Goal: Transaction & Acquisition: Purchase product/service

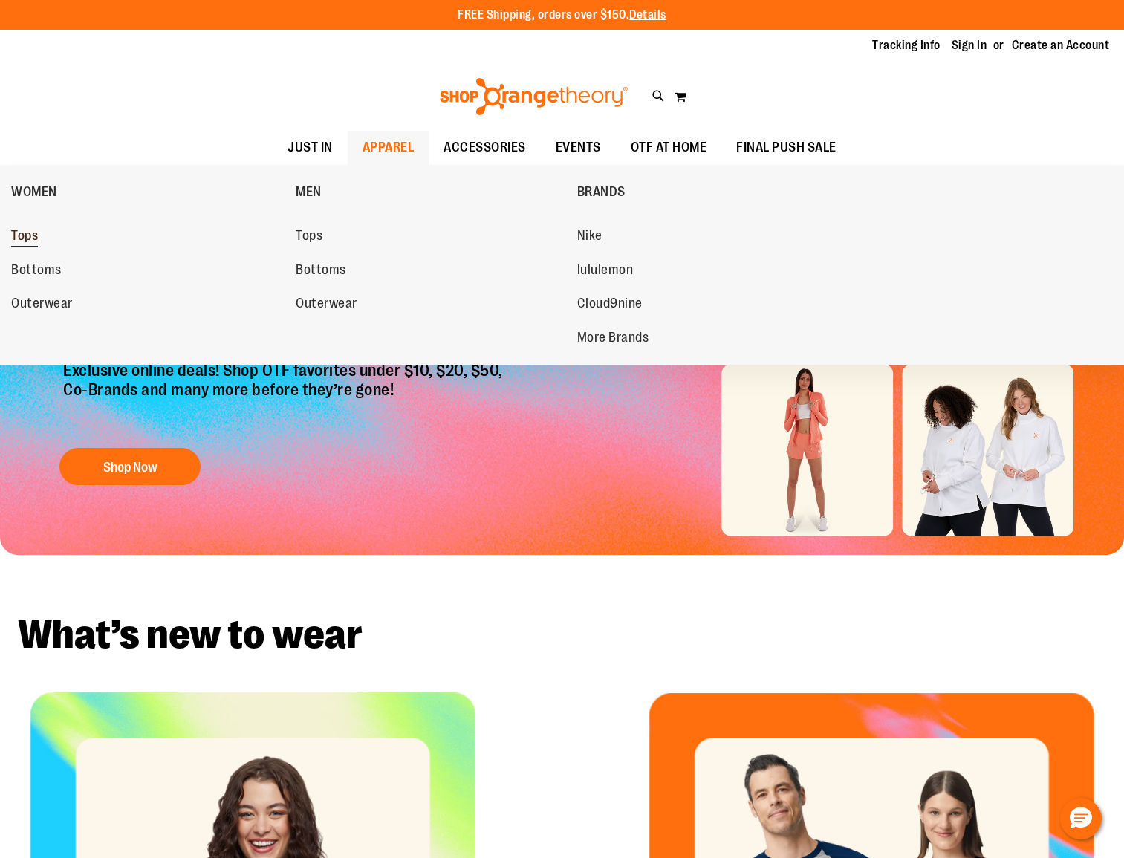
type input "**********"
click at [27, 238] on span "Tops" at bounding box center [24, 237] width 27 height 19
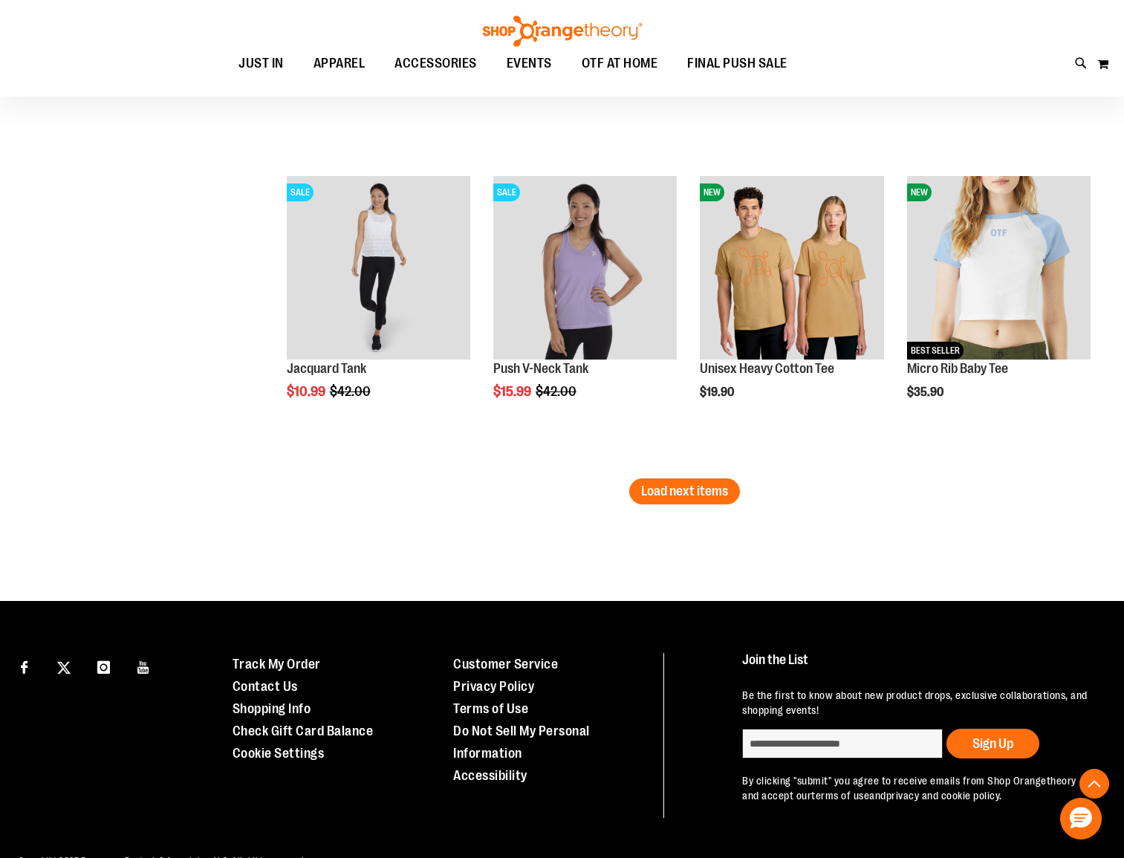
scroll to position [2641, 0]
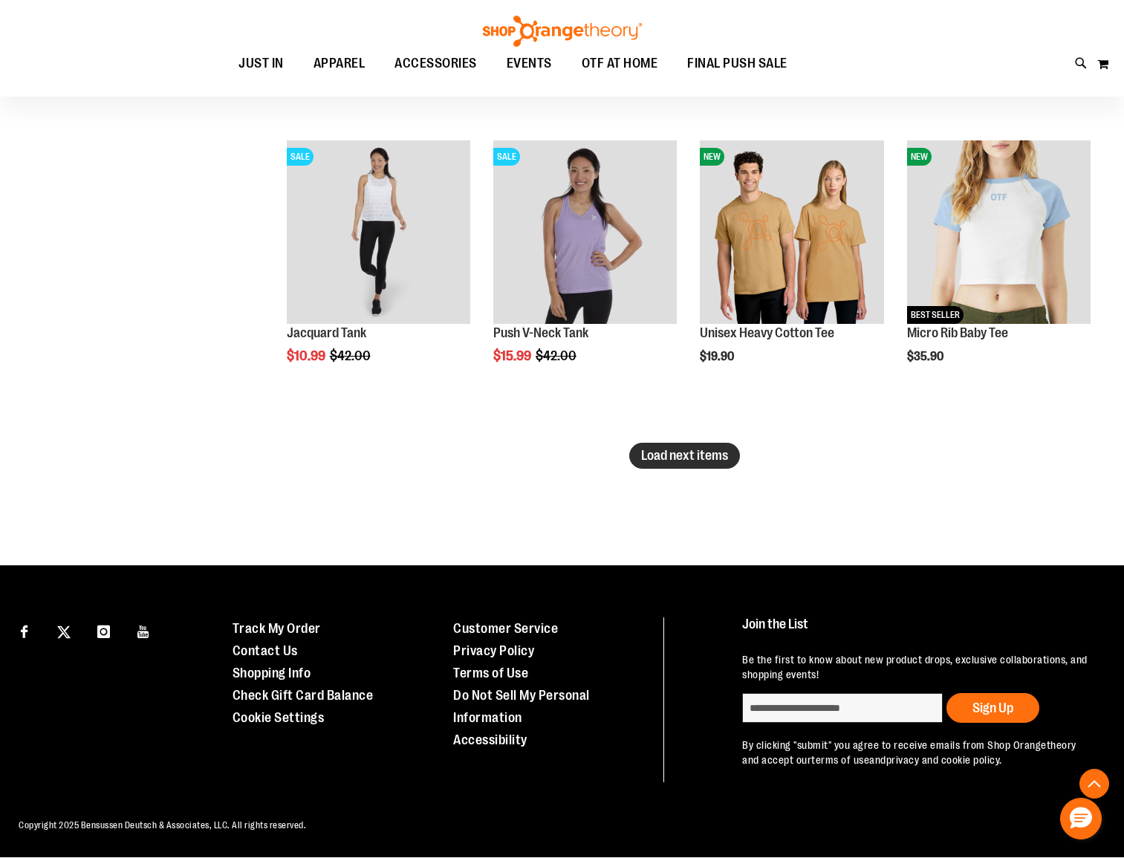
type input "**********"
click at [725, 458] on span "Load next items" at bounding box center [684, 455] width 87 height 15
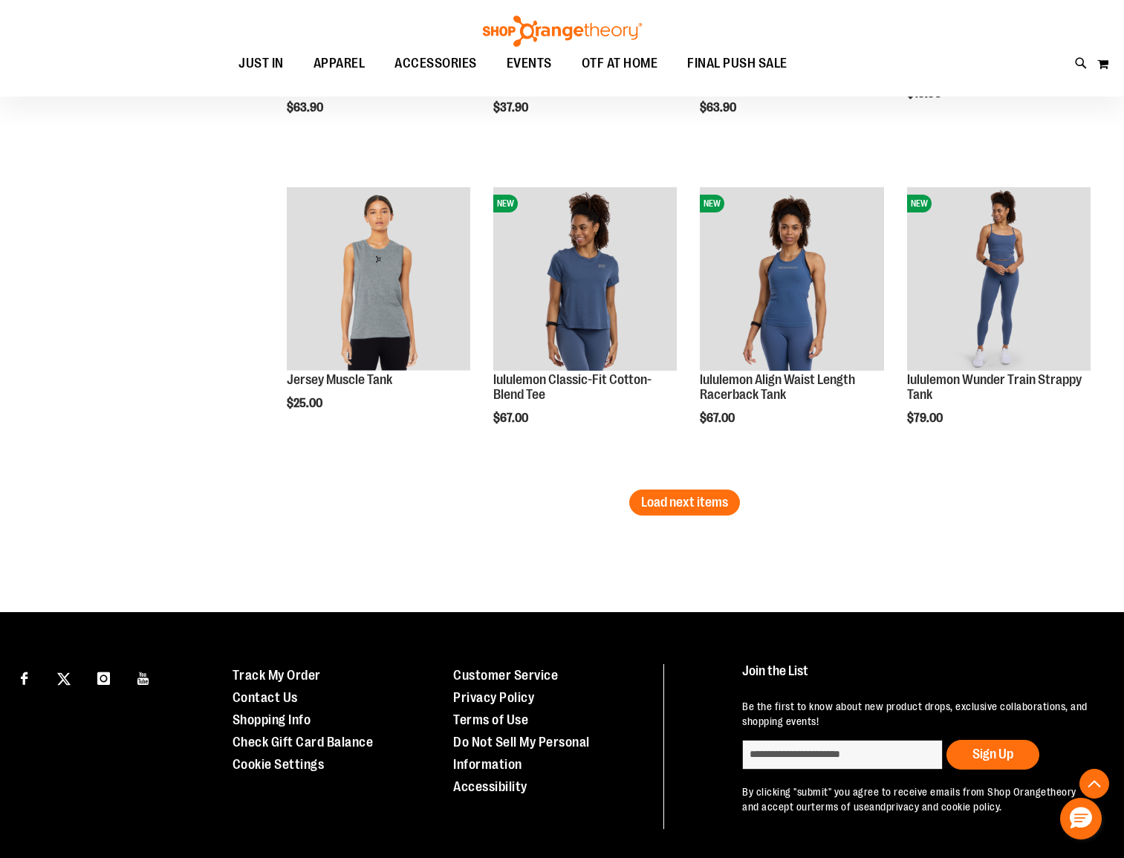
scroll to position [3571, 0]
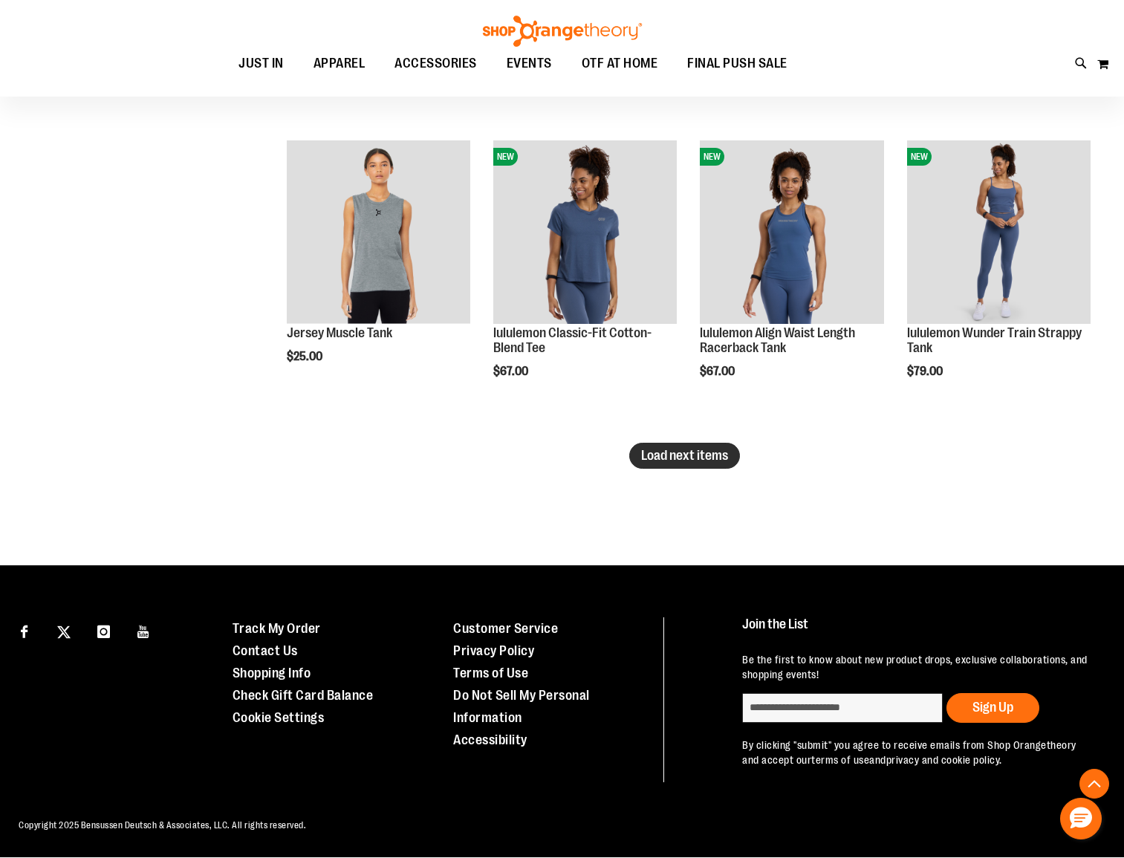
click at [642, 460] on span "Load next items" at bounding box center [684, 455] width 87 height 15
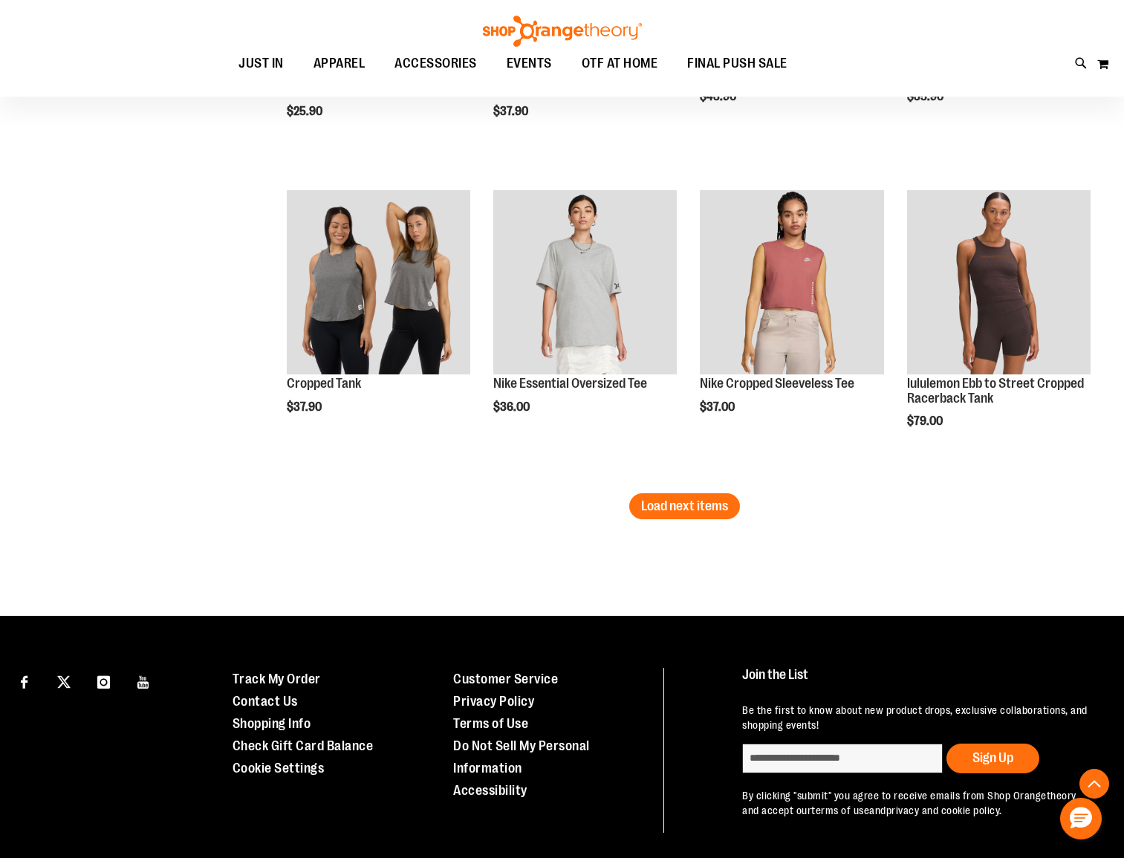
scroll to position [4501, 0]
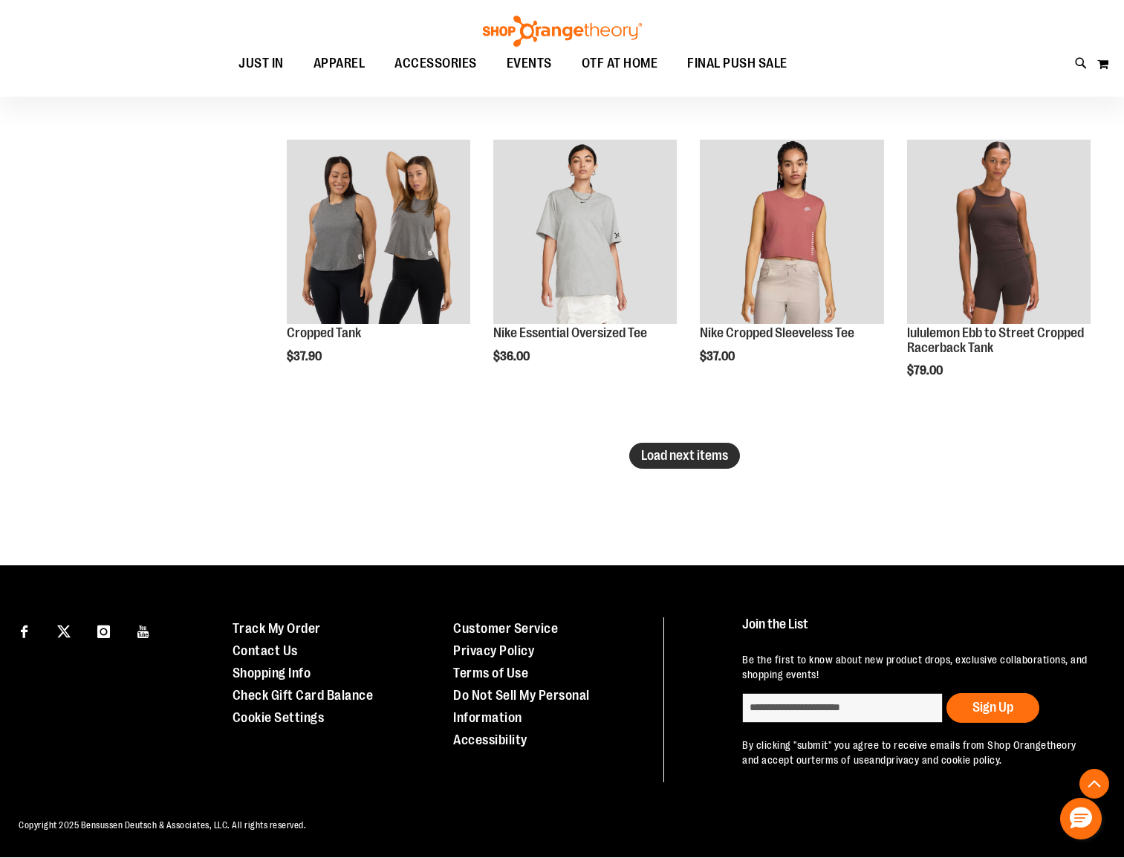
click at [658, 461] on span "Load next items" at bounding box center [684, 455] width 87 height 15
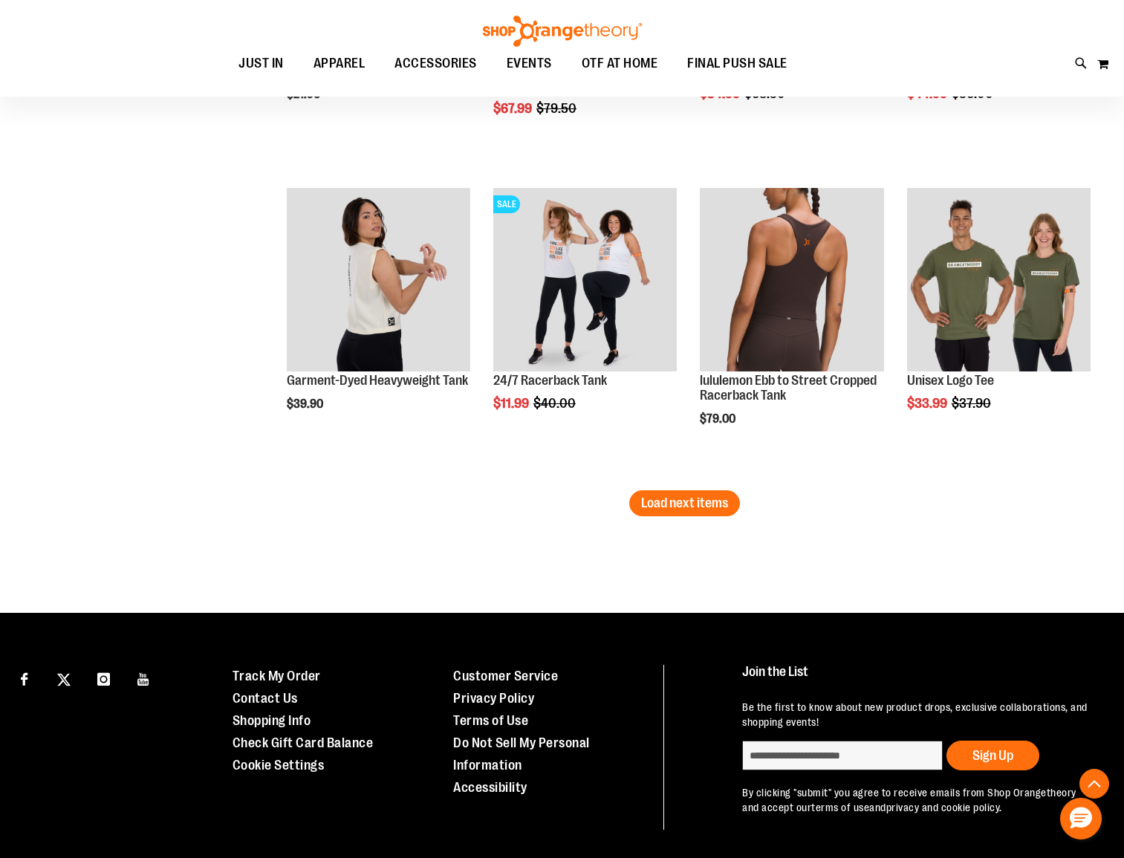
scroll to position [5387, 0]
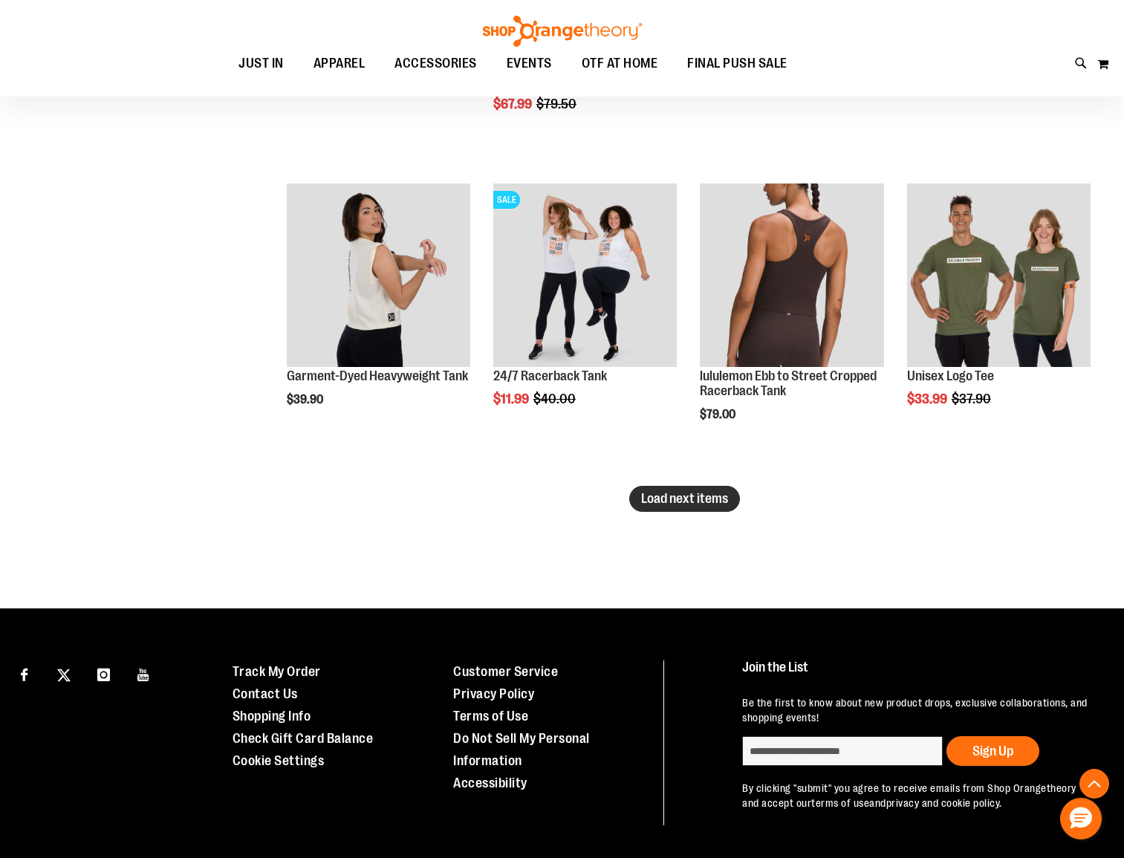
click at [711, 504] on span "Load next items" at bounding box center [684, 498] width 87 height 15
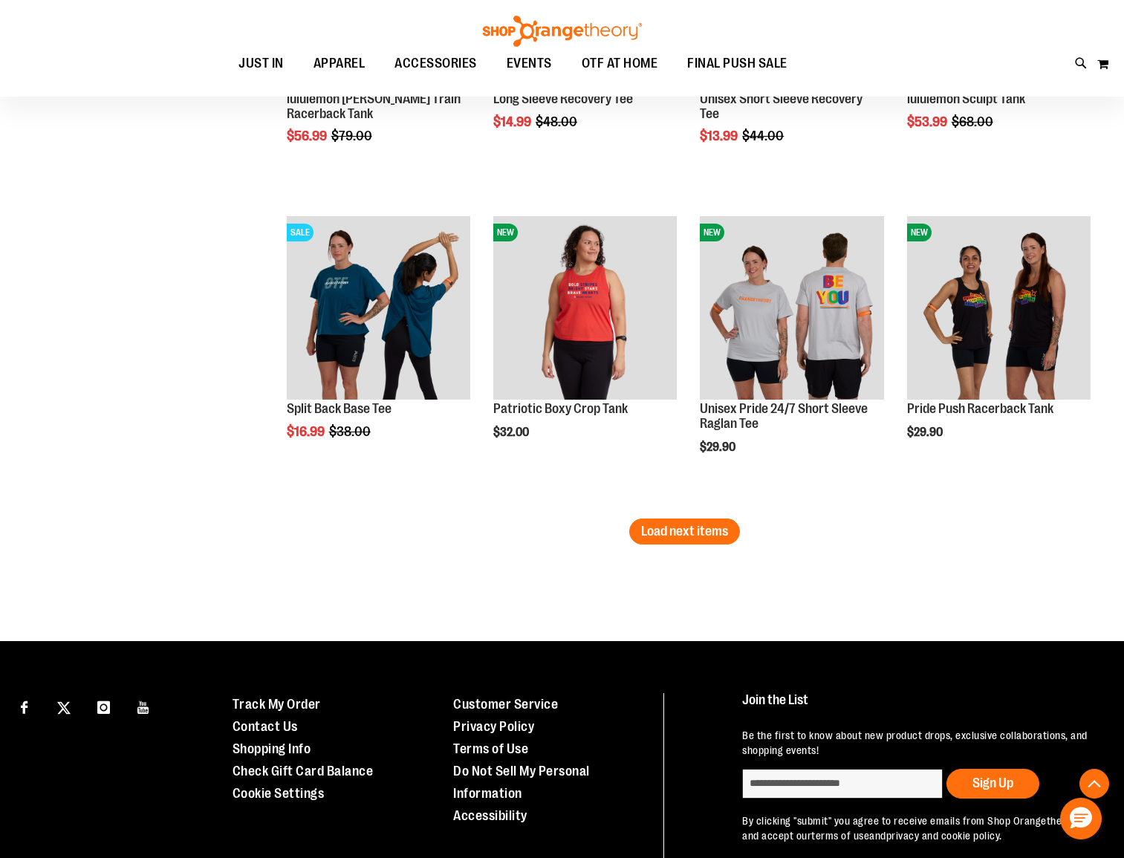
scroll to position [6317, 0]
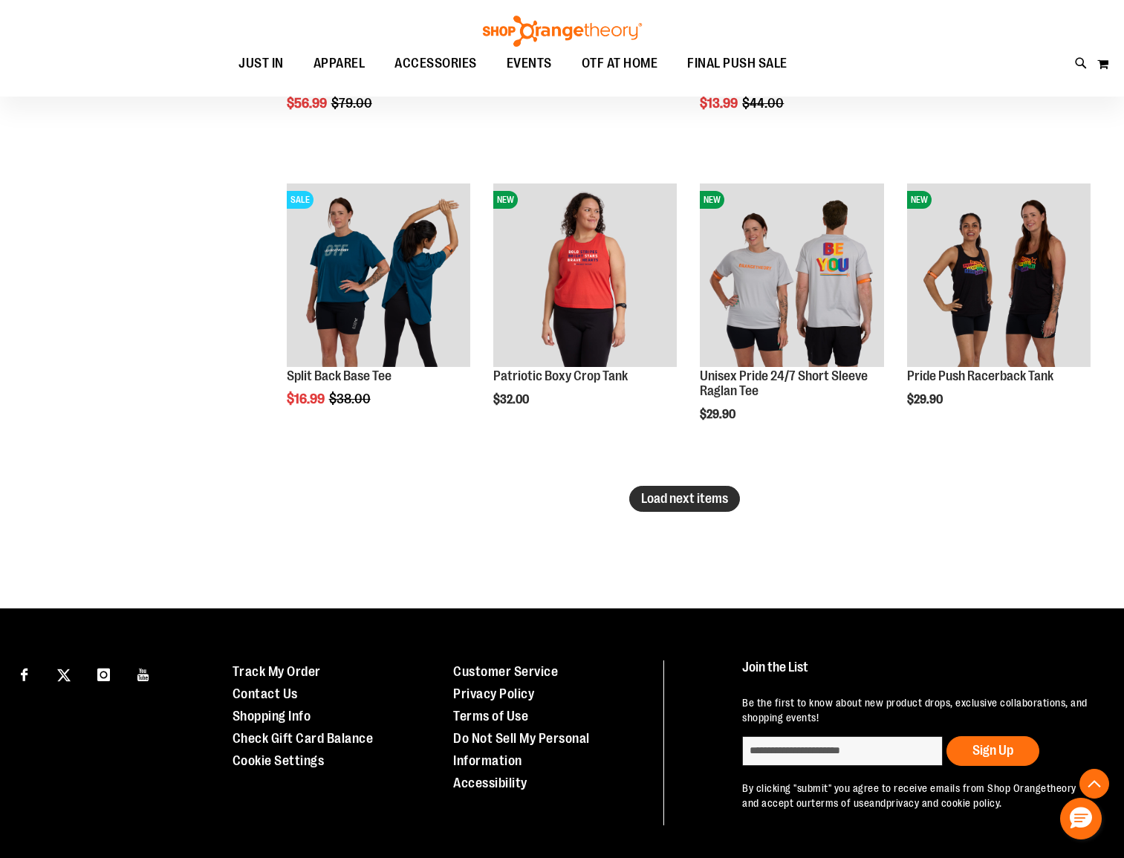
click at [716, 500] on span "Load next items" at bounding box center [684, 498] width 87 height 15
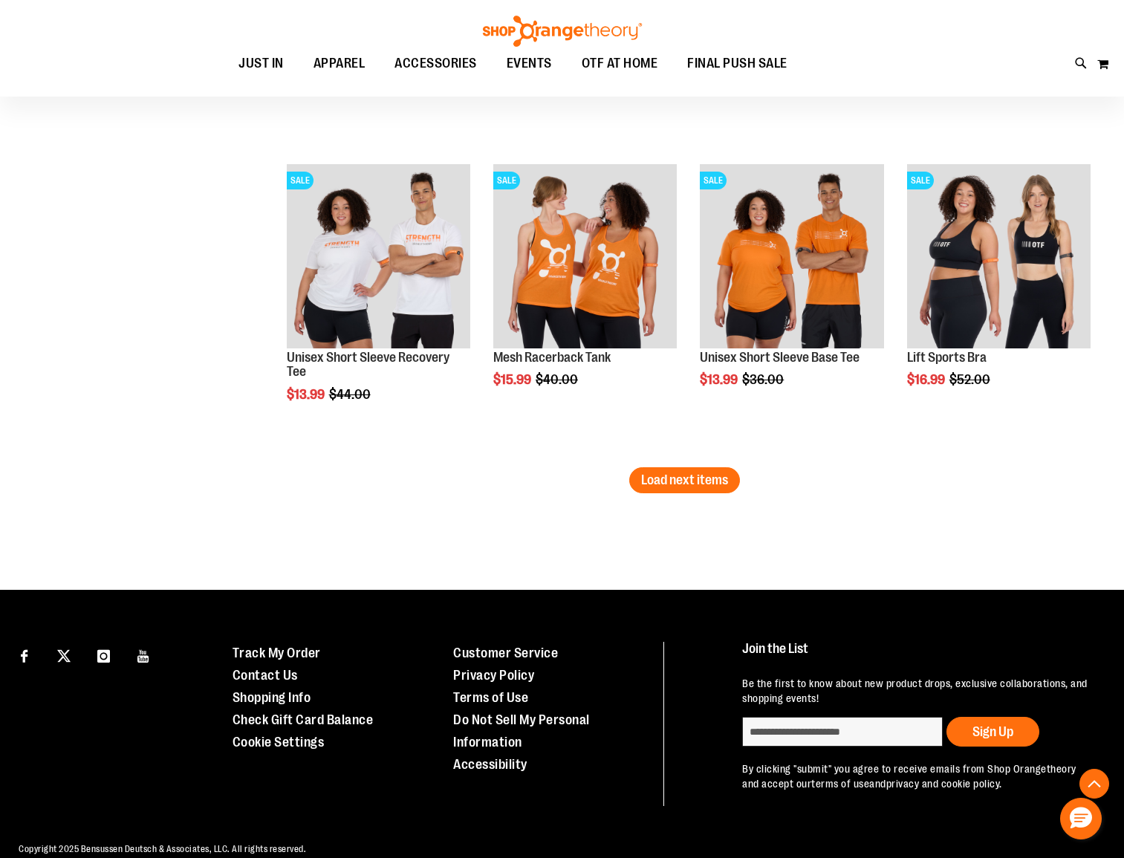
scroll to position [7290, 0]
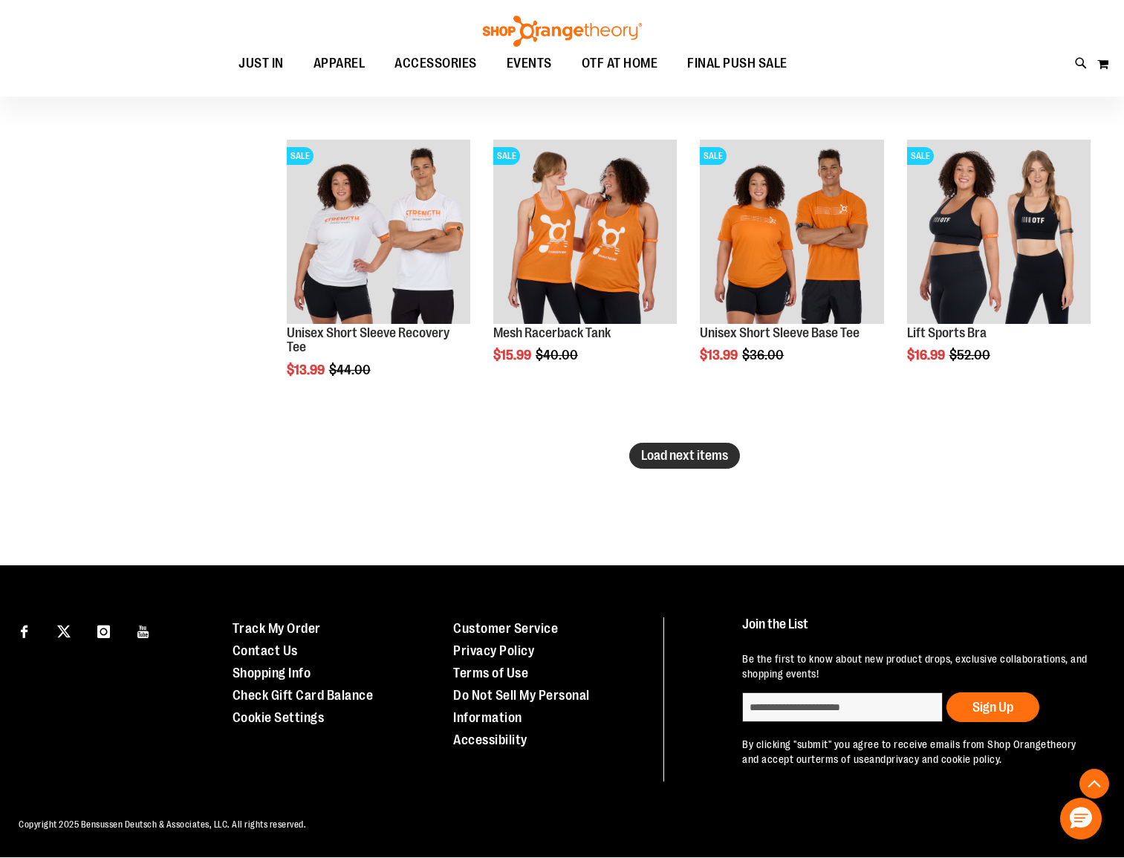
click at [727, 450] on button "Load next items" at bounding box center [684, 456] width 111 height 26
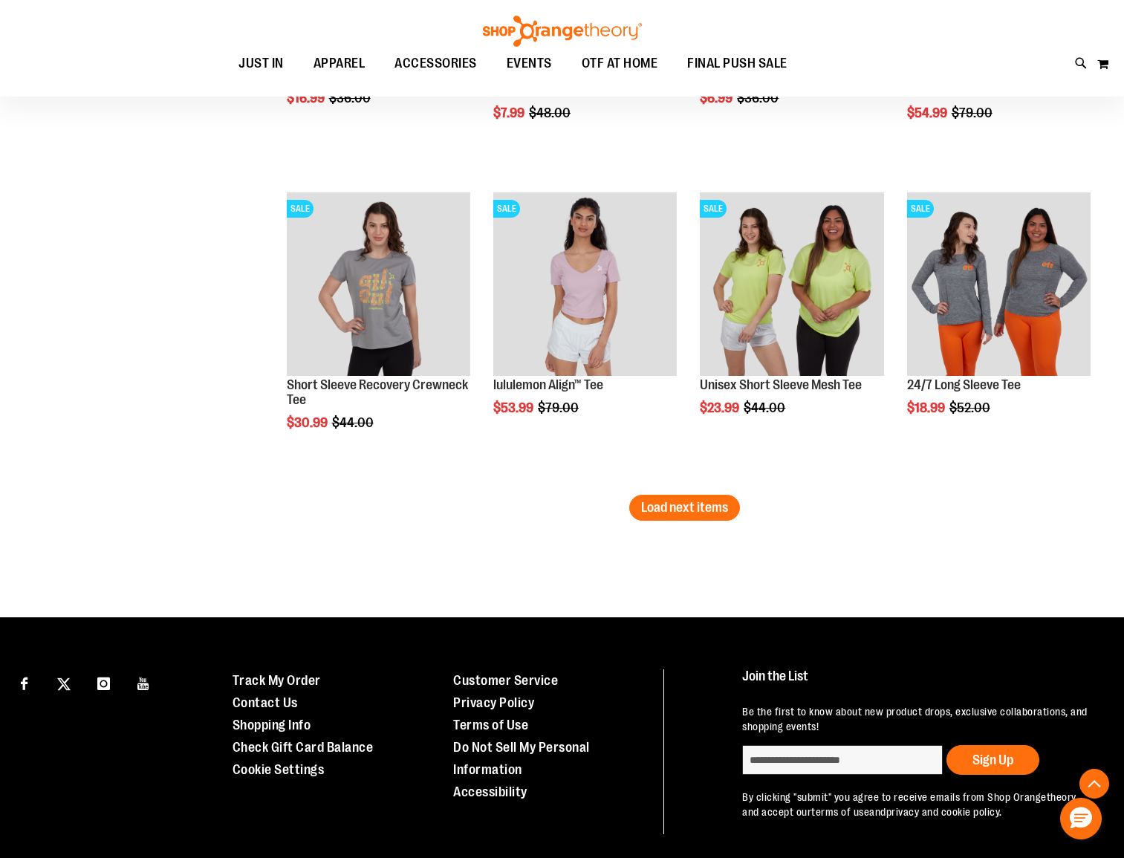
scroll to position [8219, 0]
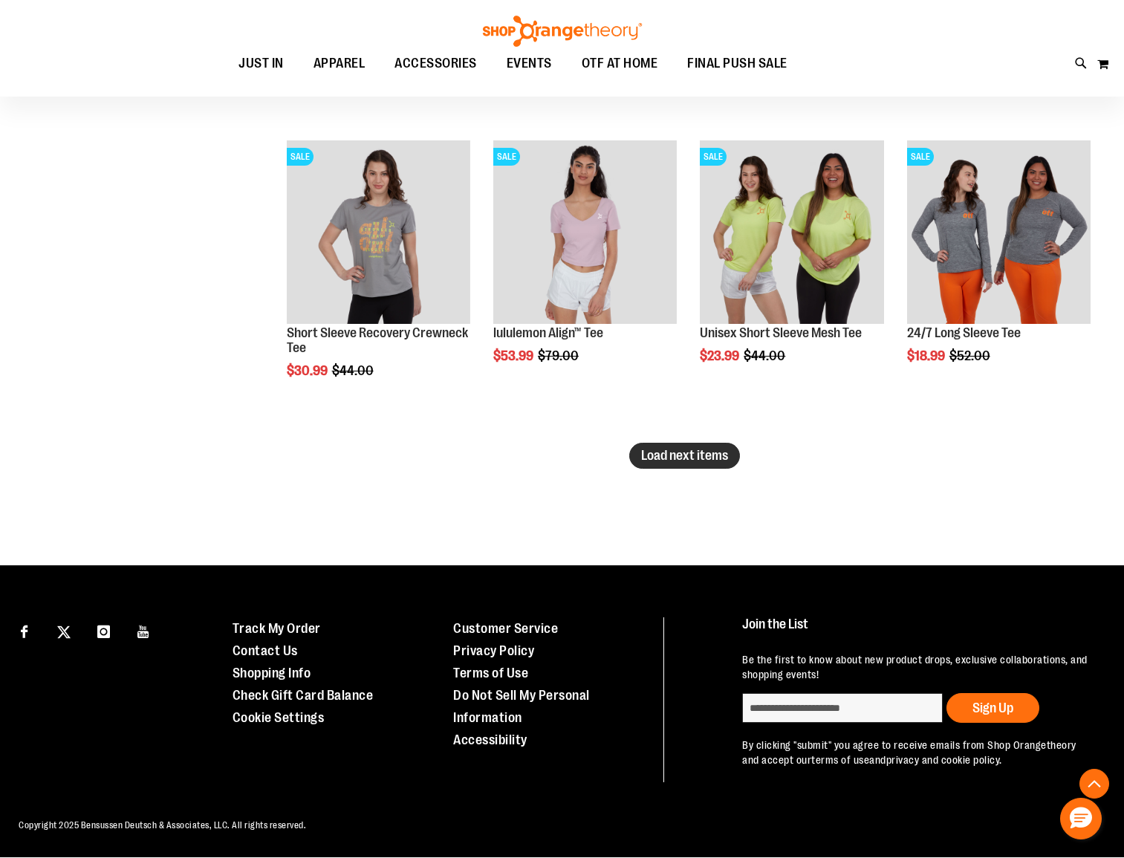
click at [717, 448] on span "Load next items" at bounding box center [684, 455] width 87 height 15
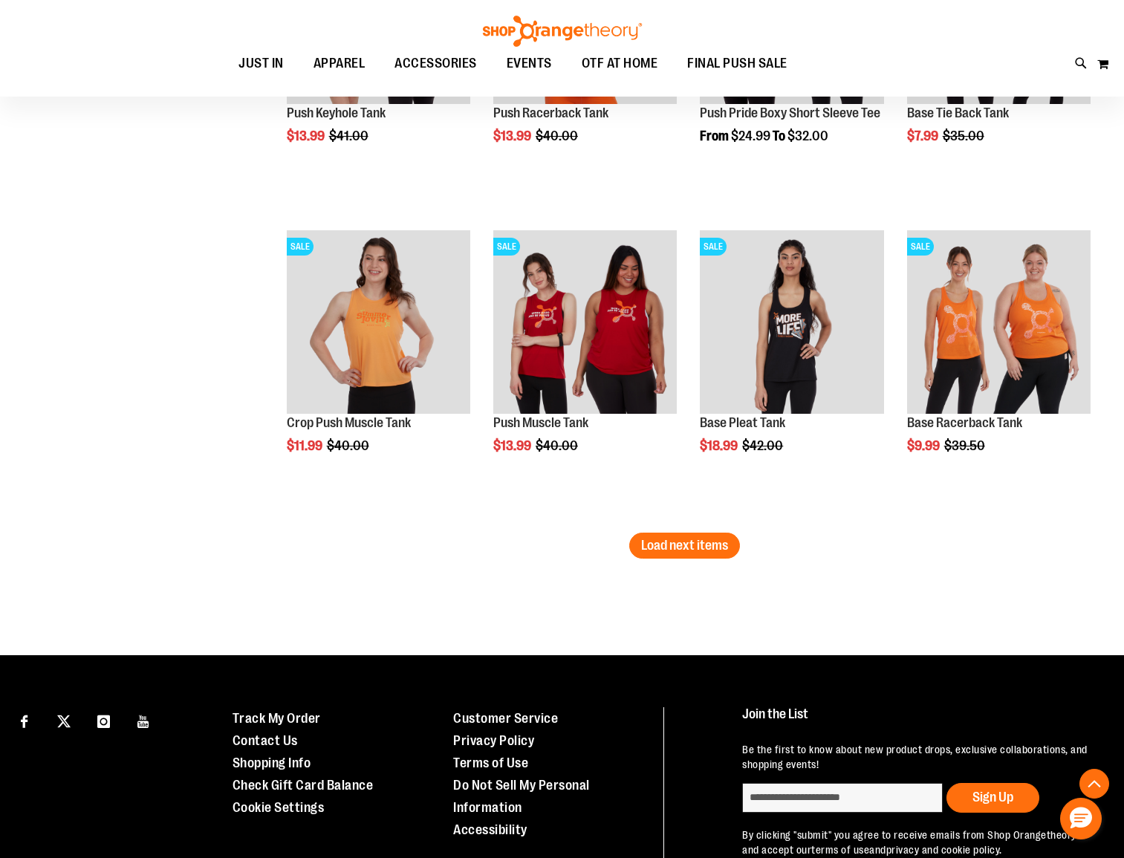
scroll to position [9063, 0]
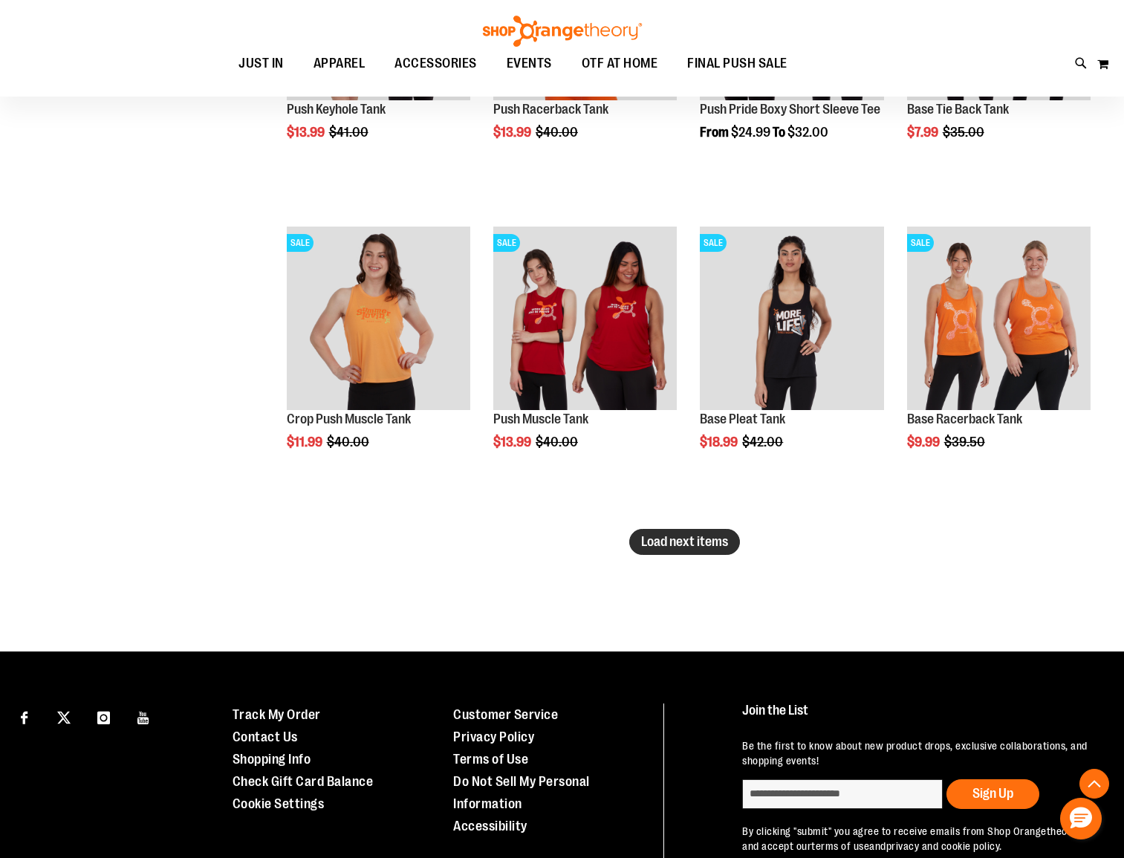
click at [705, 547] on span "Load next items" at bounding box center [684, 541] width 87 height 15
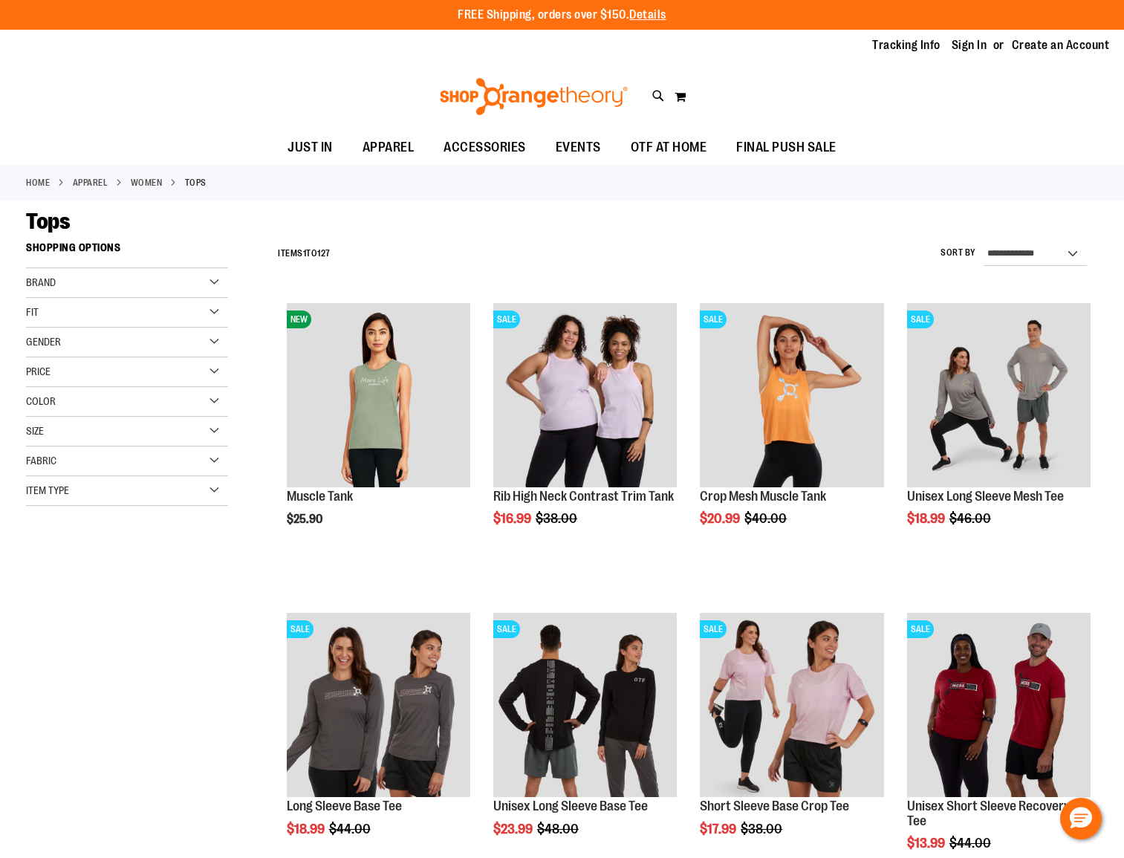
click at [215, 321] on div "Fit" at bounding box center [127, 313] width 202 height 30
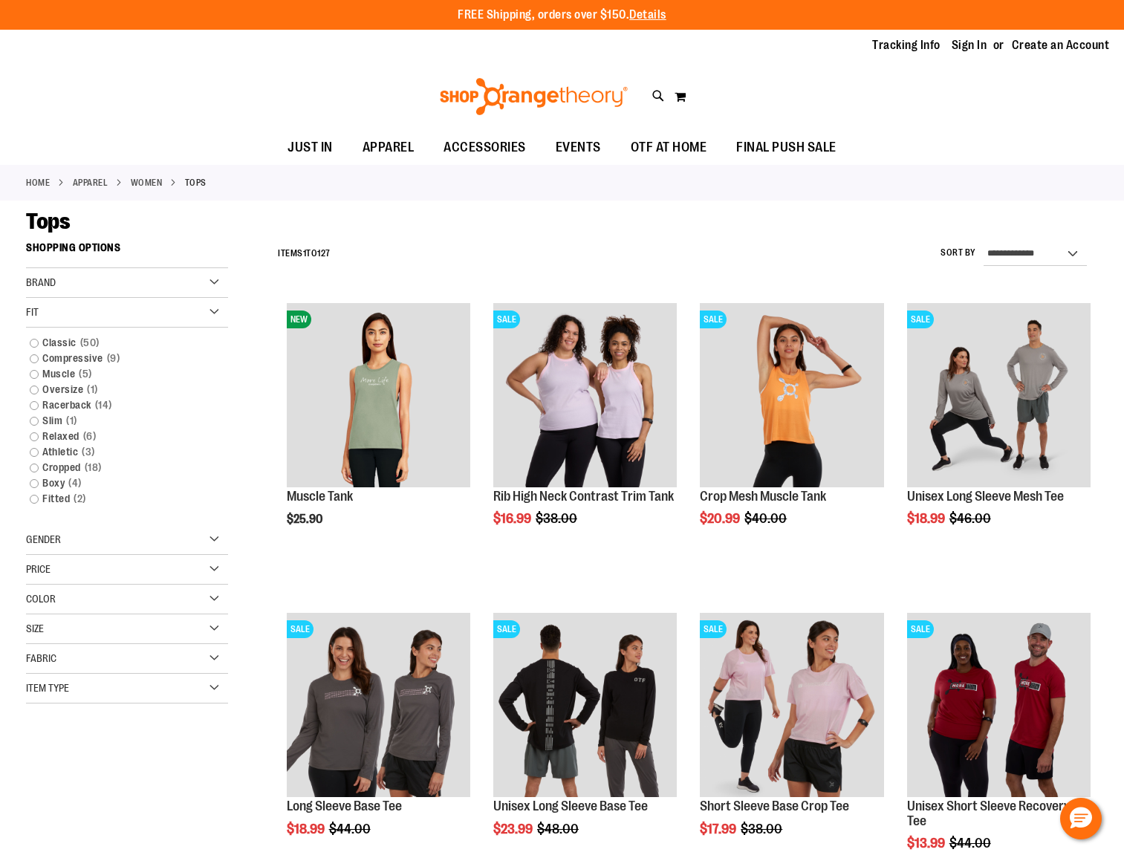
click at [215, 321] on div "Fit" at bounding box center [127, 313] width 202 height 30
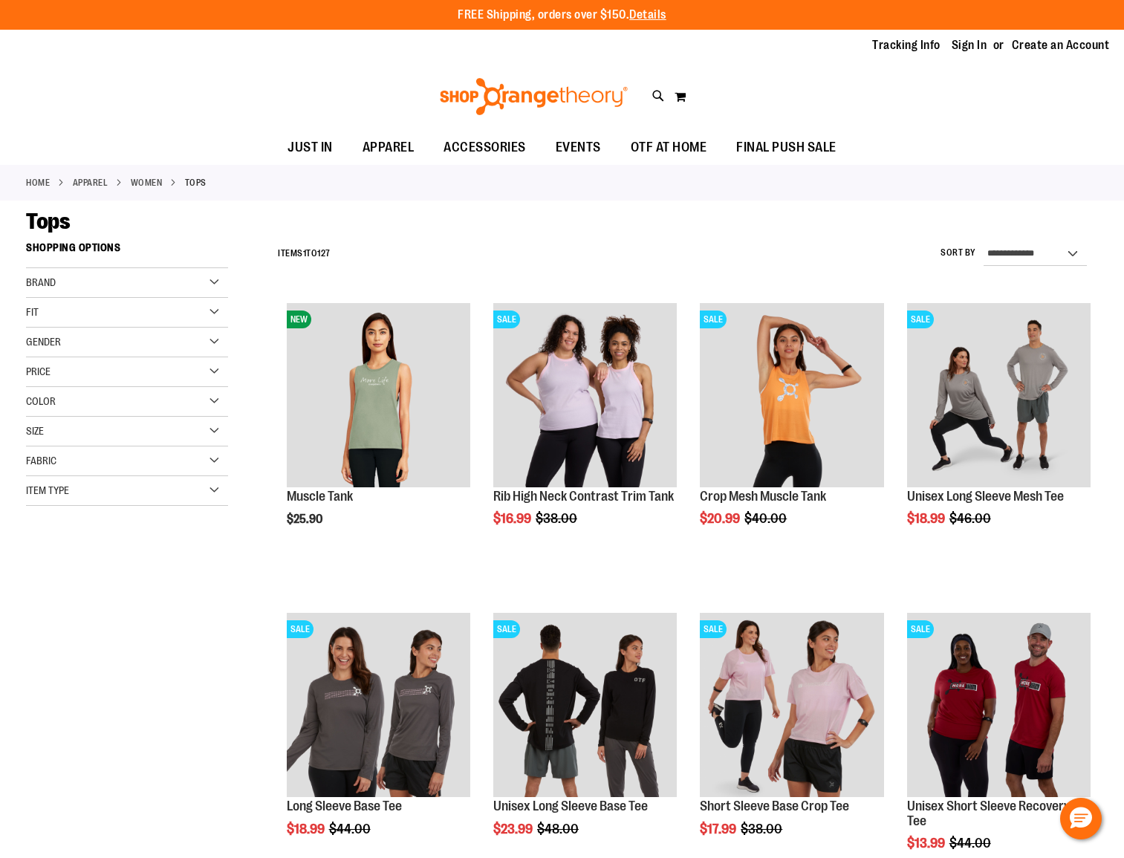
click at [215, 398] on div "Color" at bounding box center [127, 402] width 202 height 30
click at [147, 469] on div "Pink" at bounding box center [146, 466] width 22 height 22
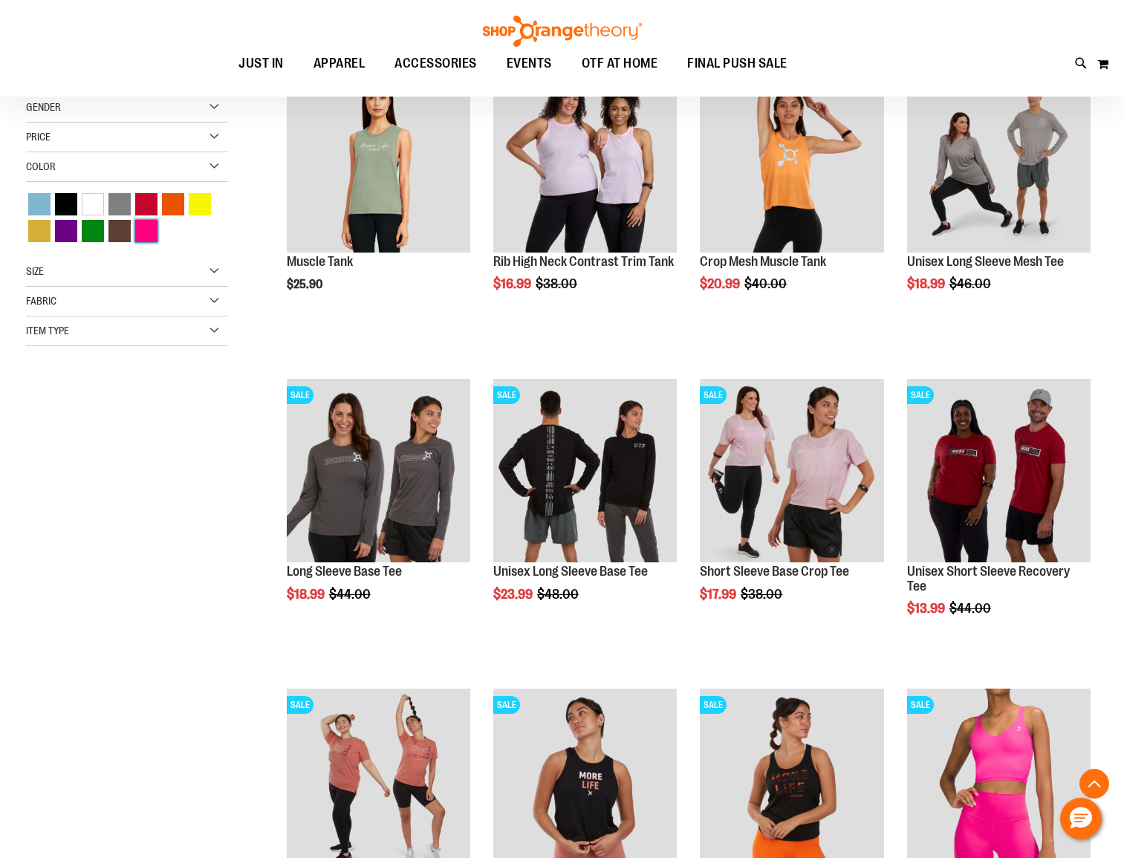
scroll to position [235, 0]
click at [211, 331] on div "Item Type" at bounding box center [127, 331] width 202 height 30
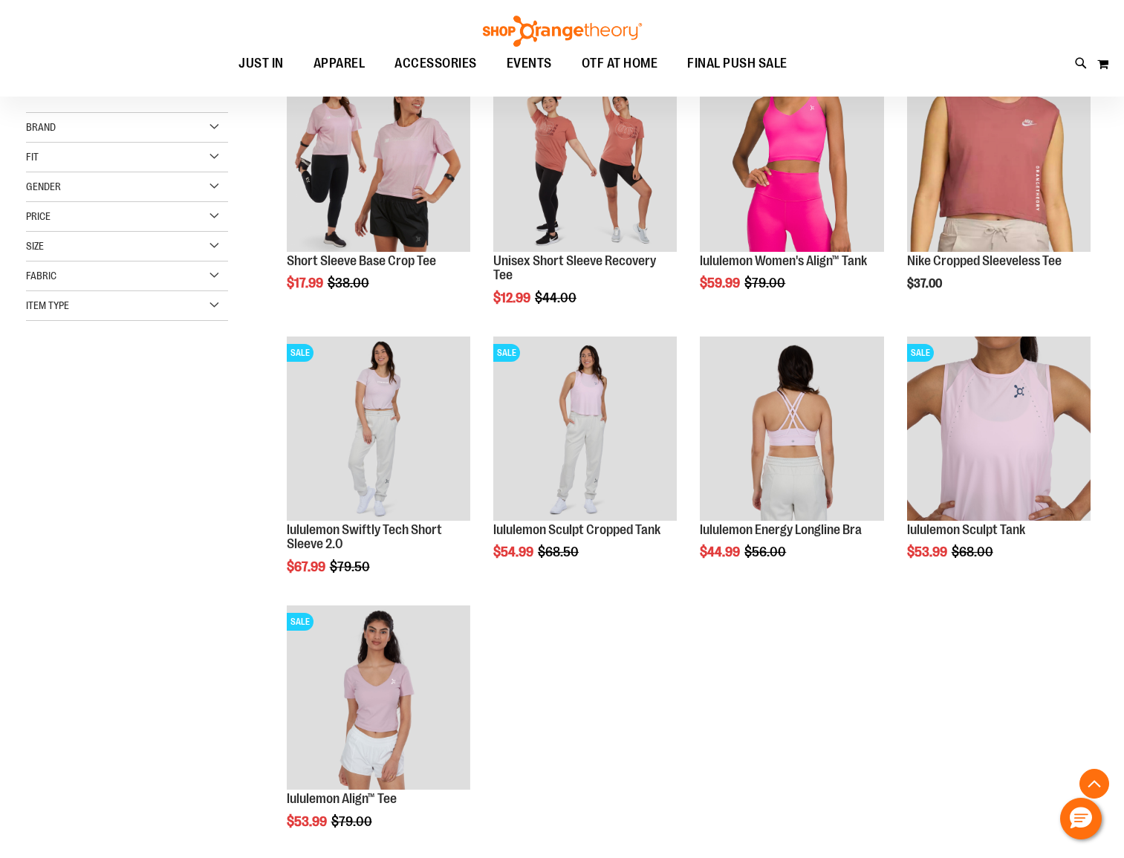
click at [220, 307] on div "Item Type" at bounding box center [127, 306] width 202 height 30
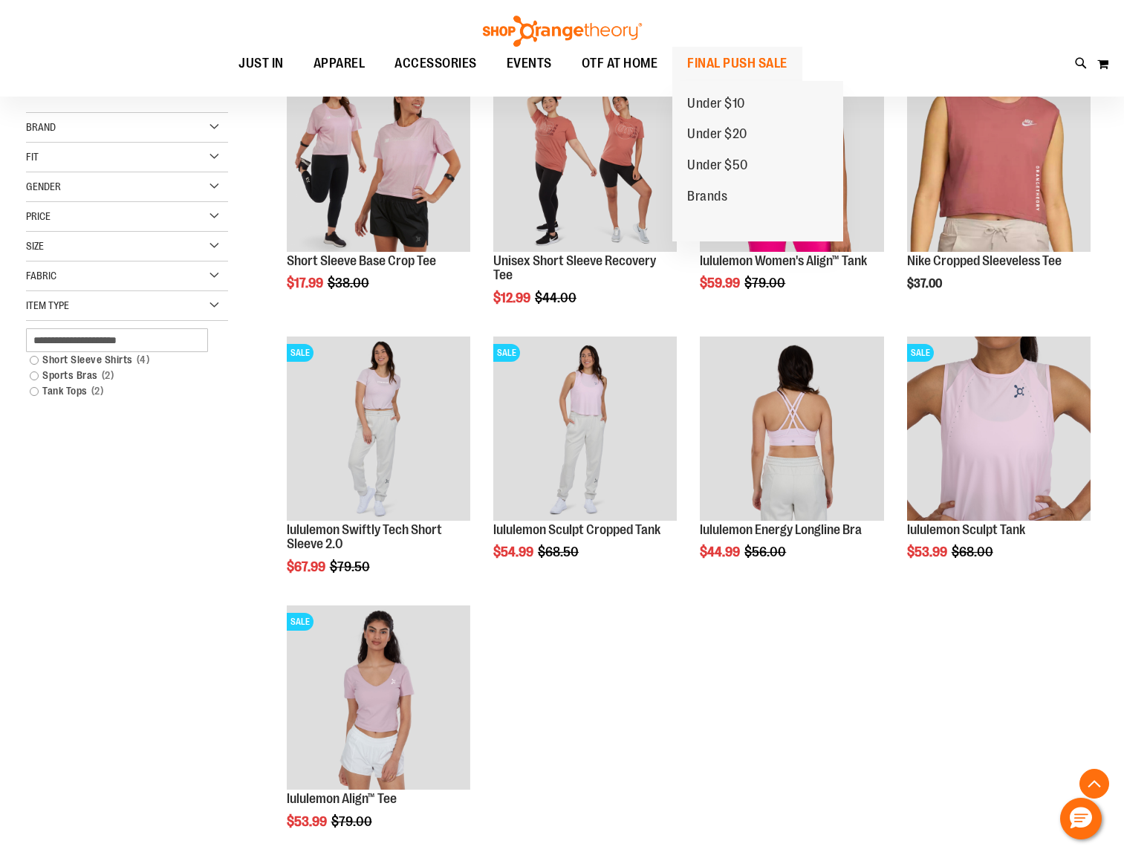
click at [743, 57] on span "FINAL PUSH SALE" at bounding box center [737, 63] width 100 height 33
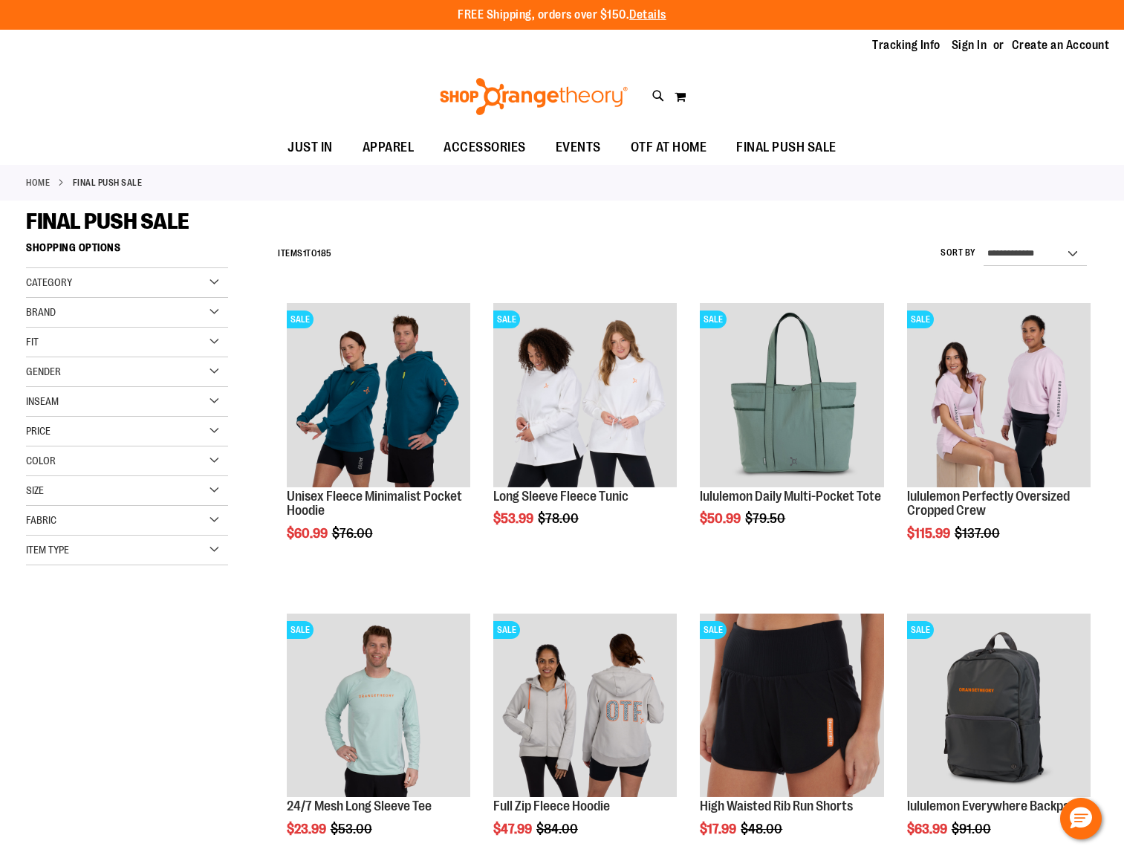
type input "**********"
click at [216, 283] on div "Category" at bounding box center [127, 283] width 202 height 30
click at [207, 455] on div "Gender" at bounding box center [127, 461] width 202 height 30
click at [33, 506] on link "Women 101 items" at bounding box center [119, 506] width 194 height 16
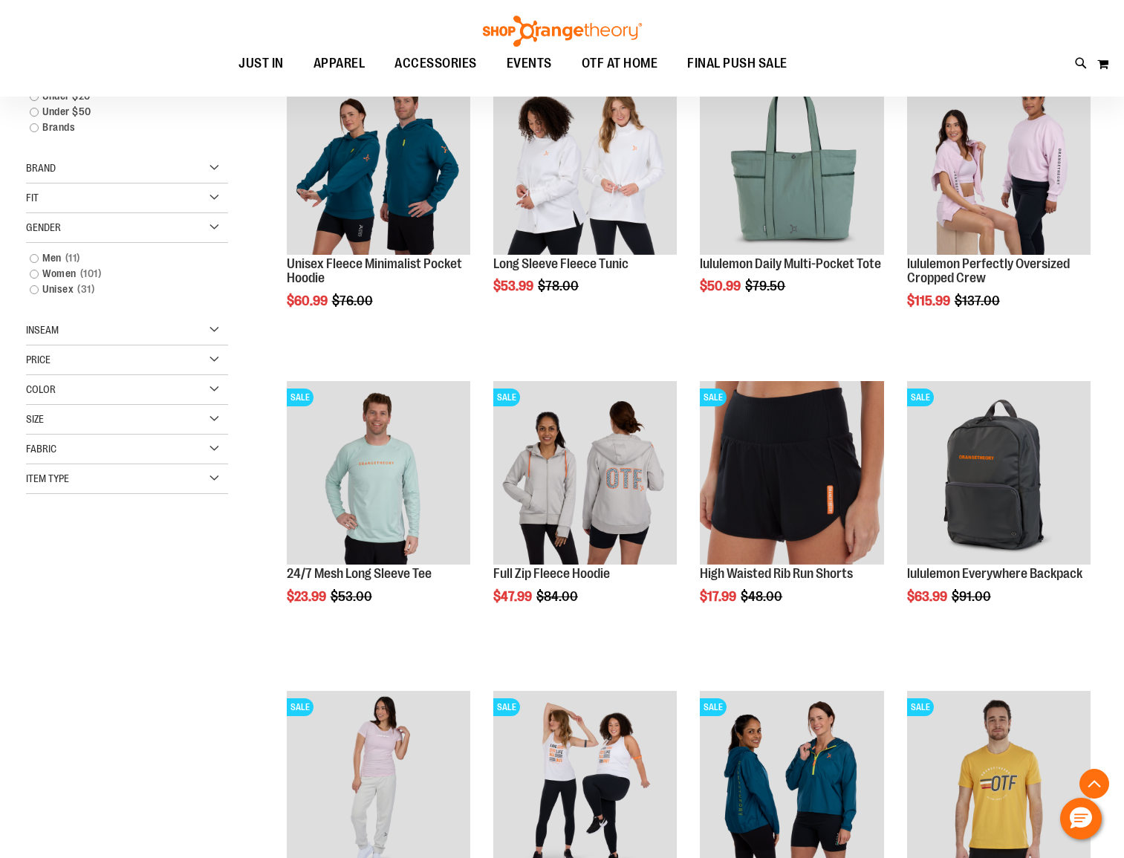
scroll to position [235, 0]
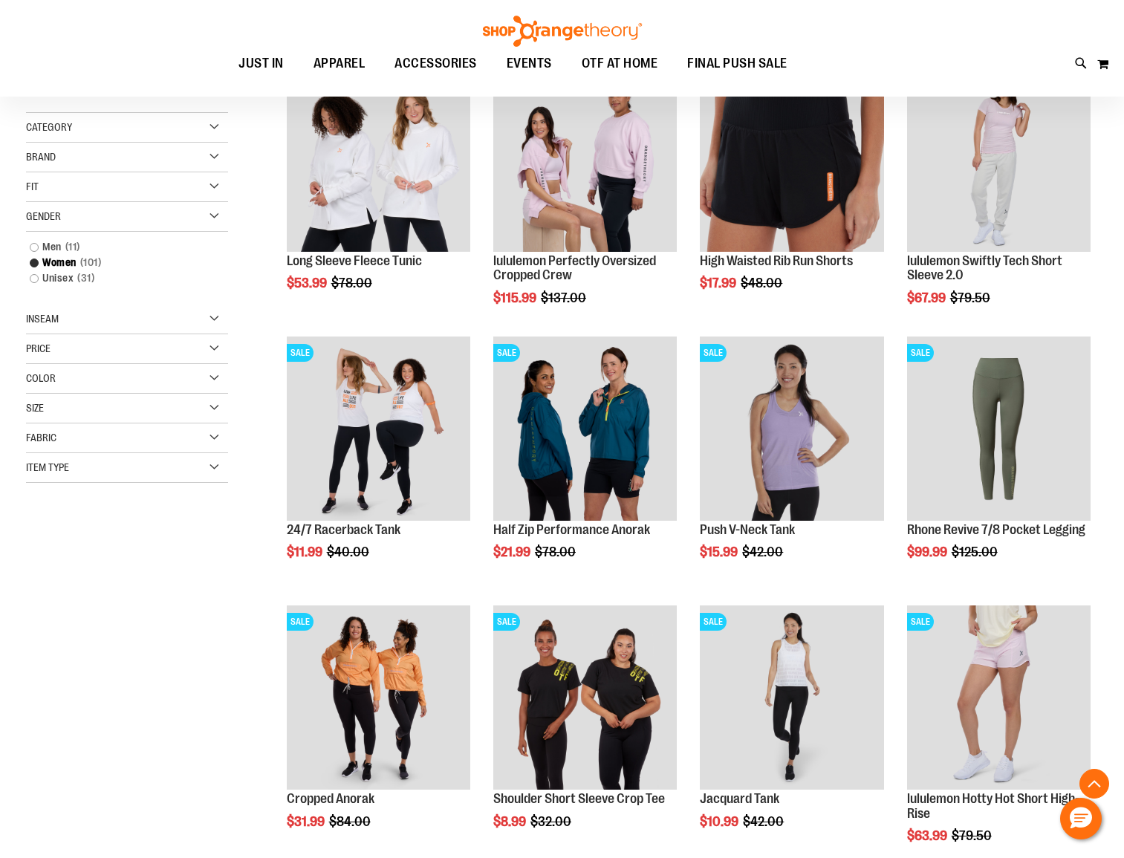
click at [222, 469] on div "Item Type" at bounding box center [127, 468] width 202 height 30
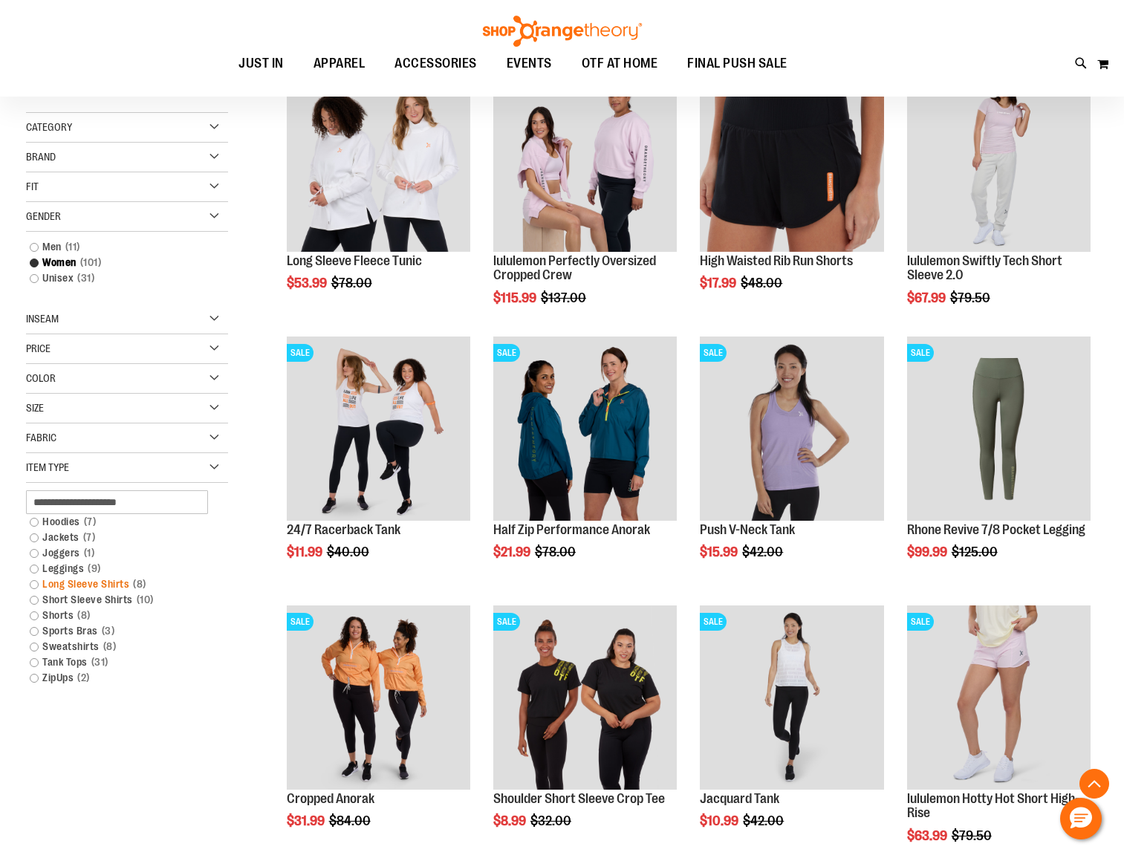
click at [33, 585] on link "Long Sleeve Shirts 8 items" at bounding box center [119, 584] width 194 height 16
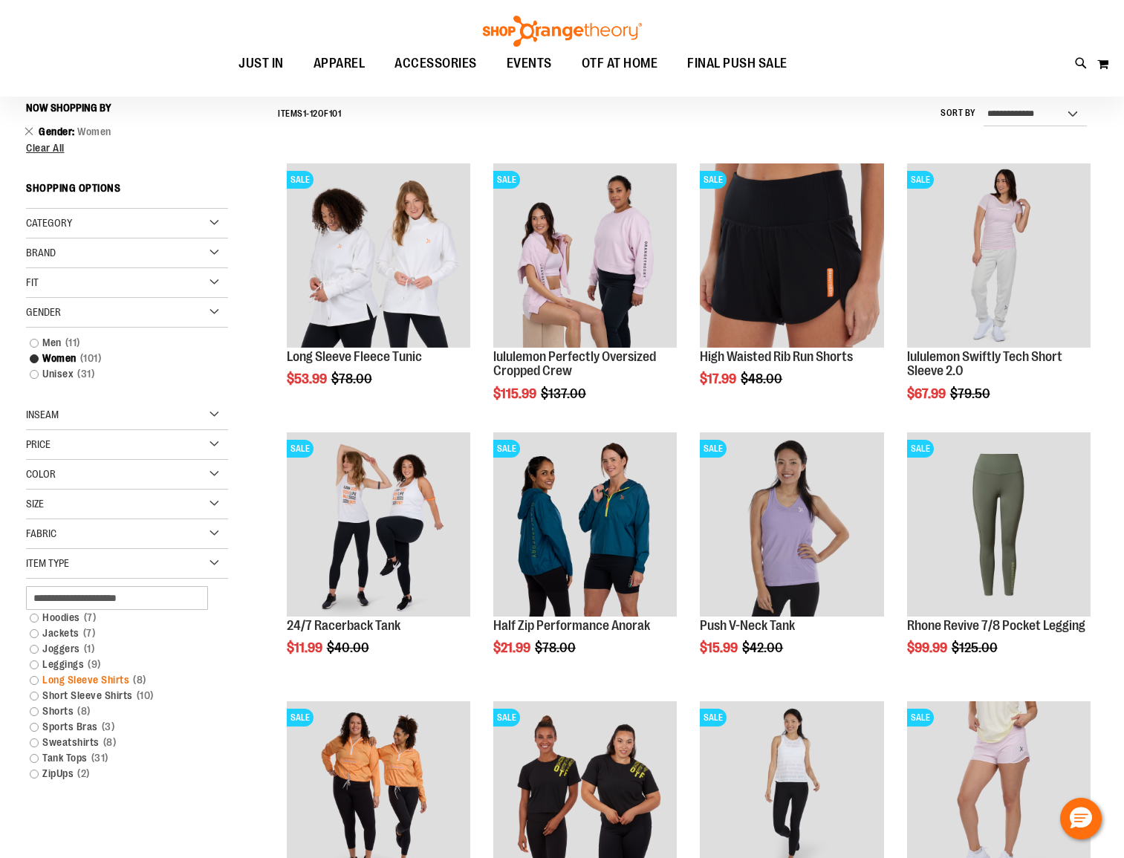
scroll to position [138, 0]
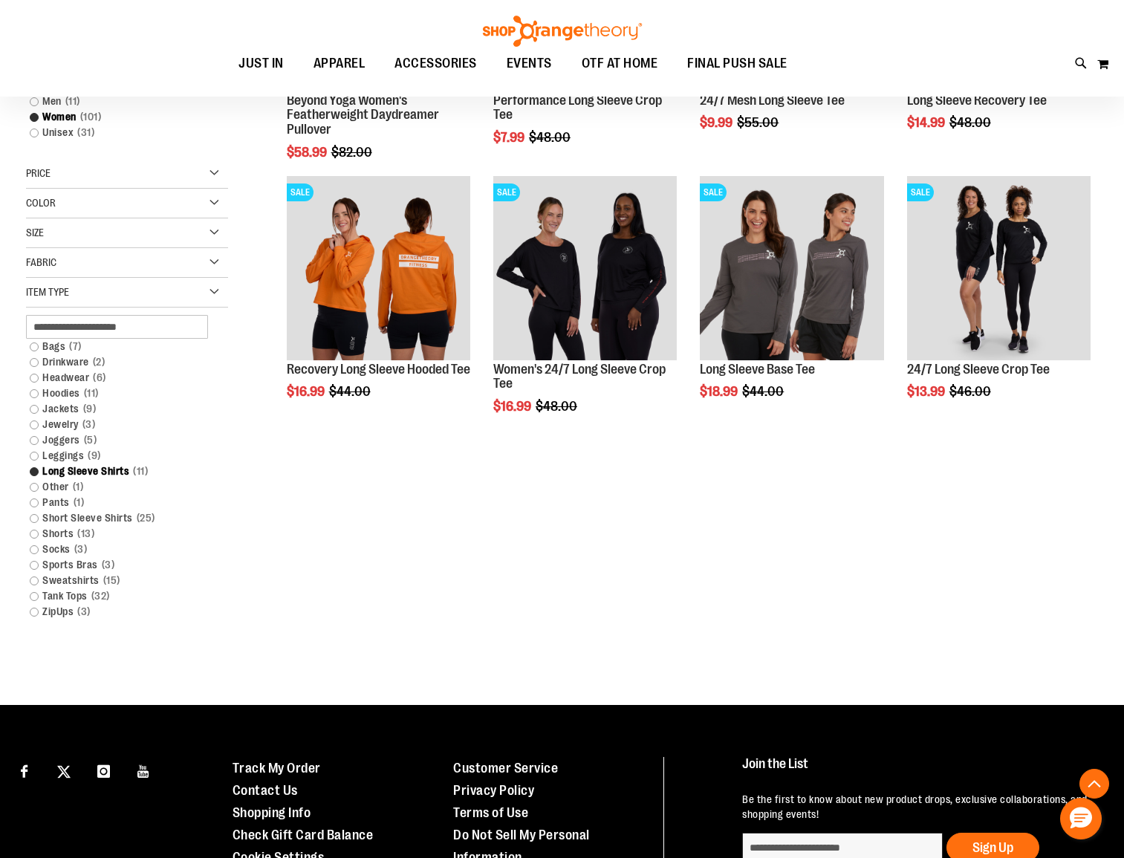
scroll to position [415, 0]
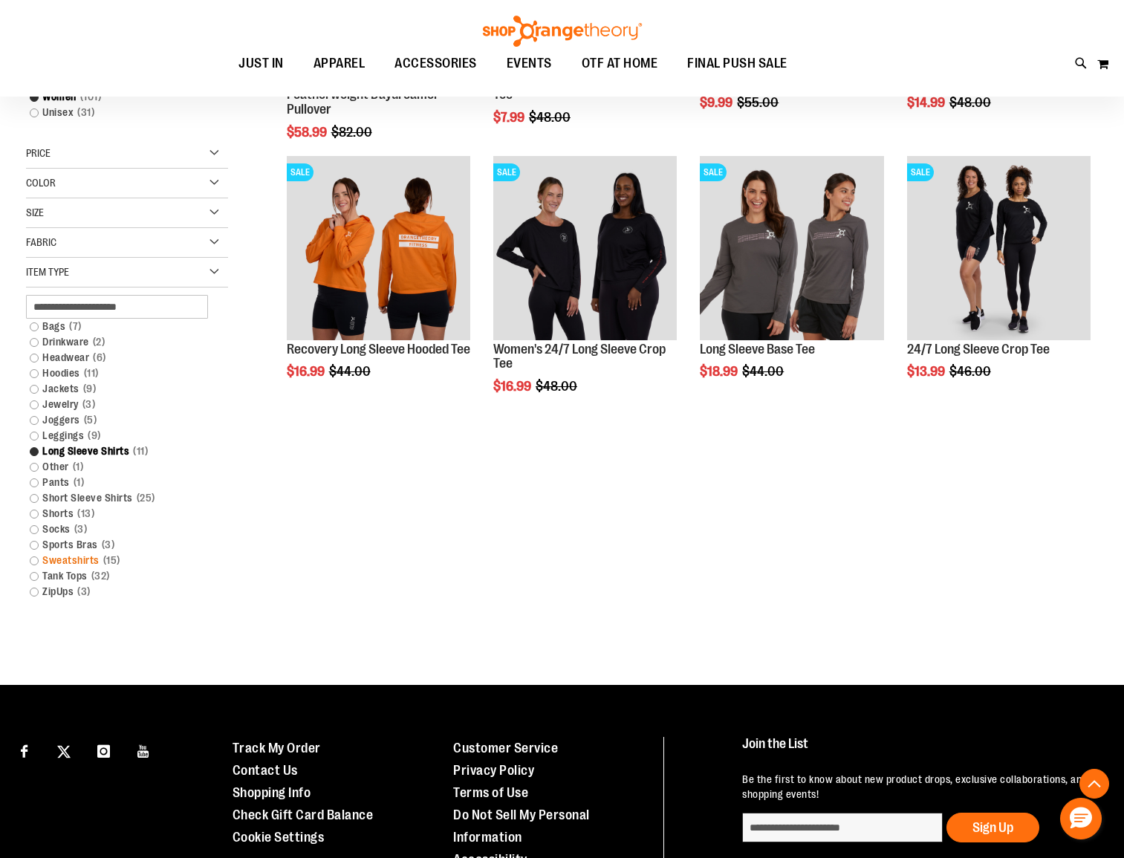
click at [37, 561] on link "Sweatshirts 15 items" at bounding box center [119, 561] width 194 height 16
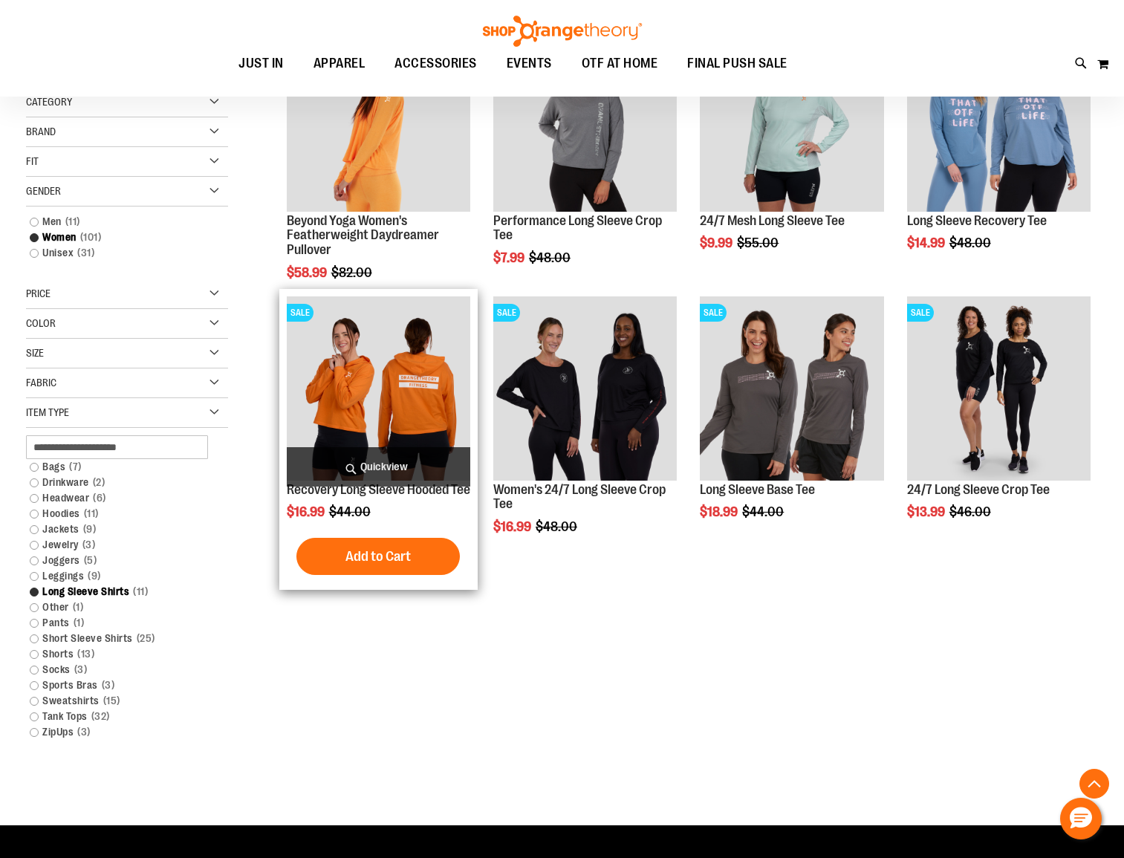
scroll to position [375, 0]
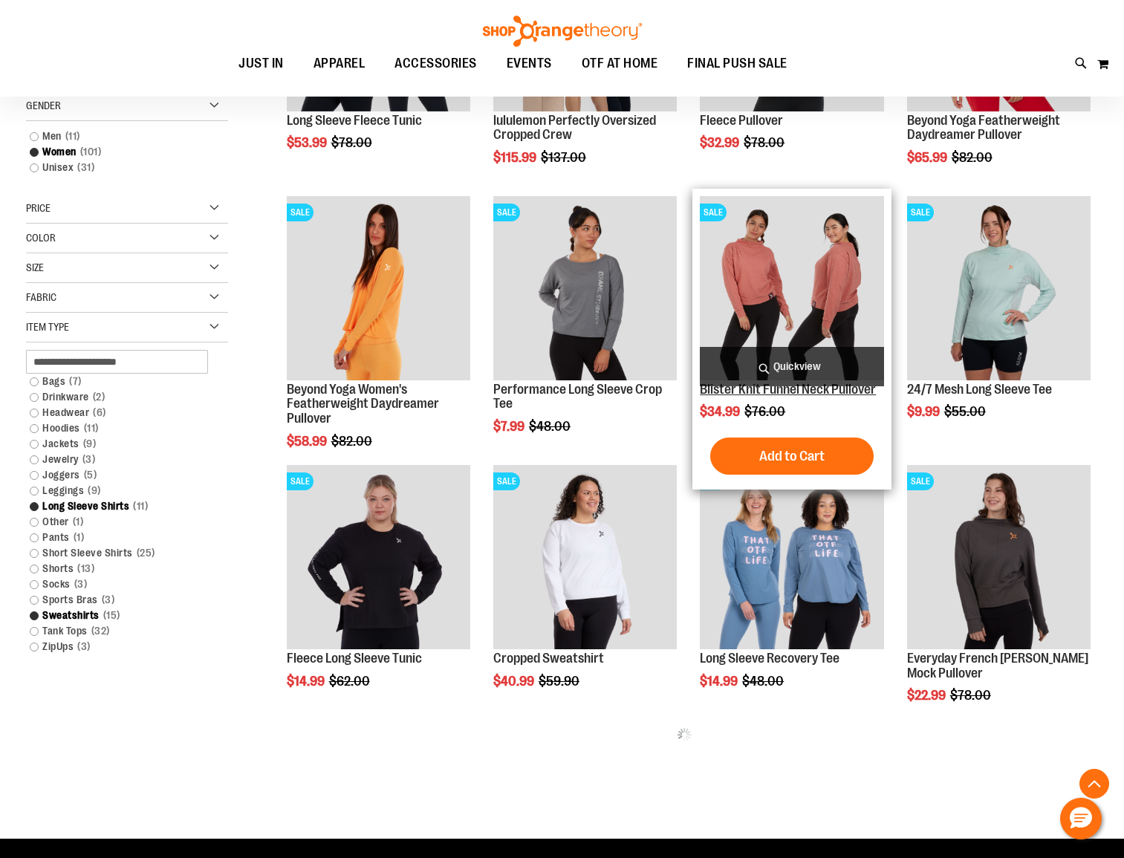
click at [855, 390] on link "Blister Knit Funnel Neck Pullover" at bounding box center [788, 389] width 176 height 15
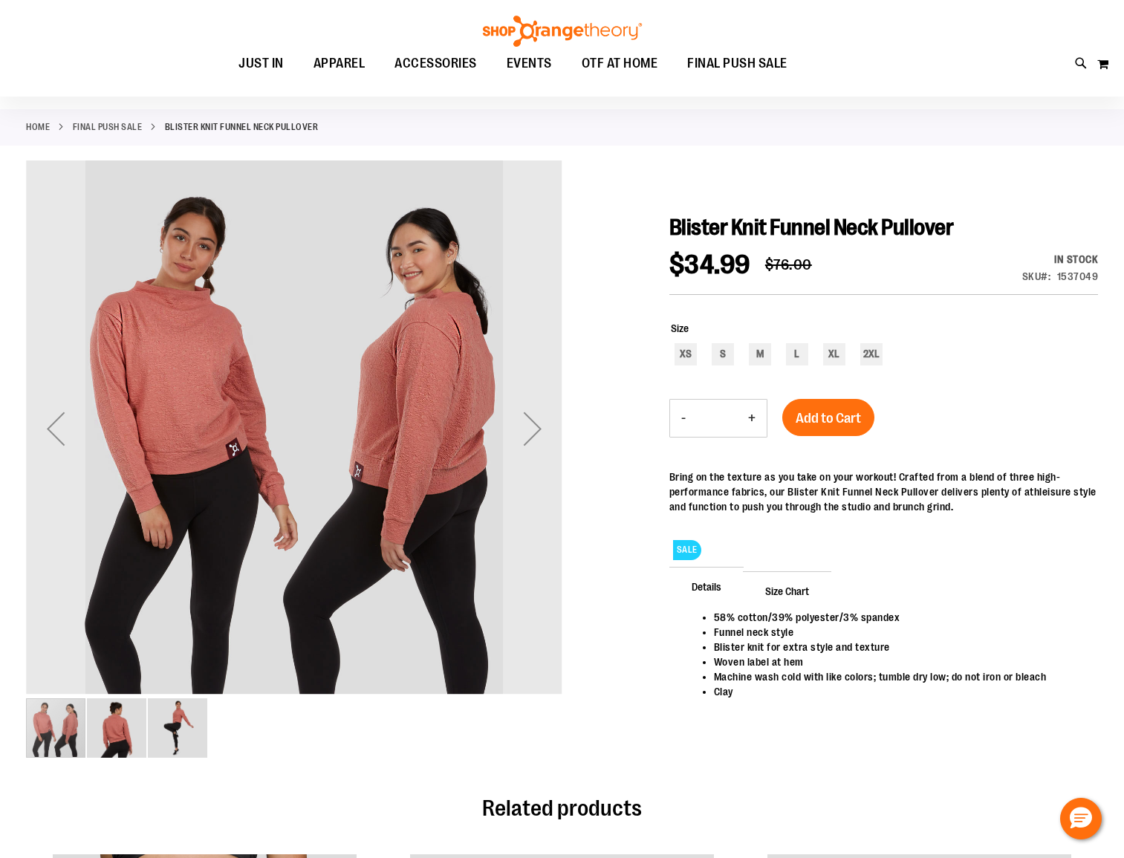
scroll to position [57, 0]
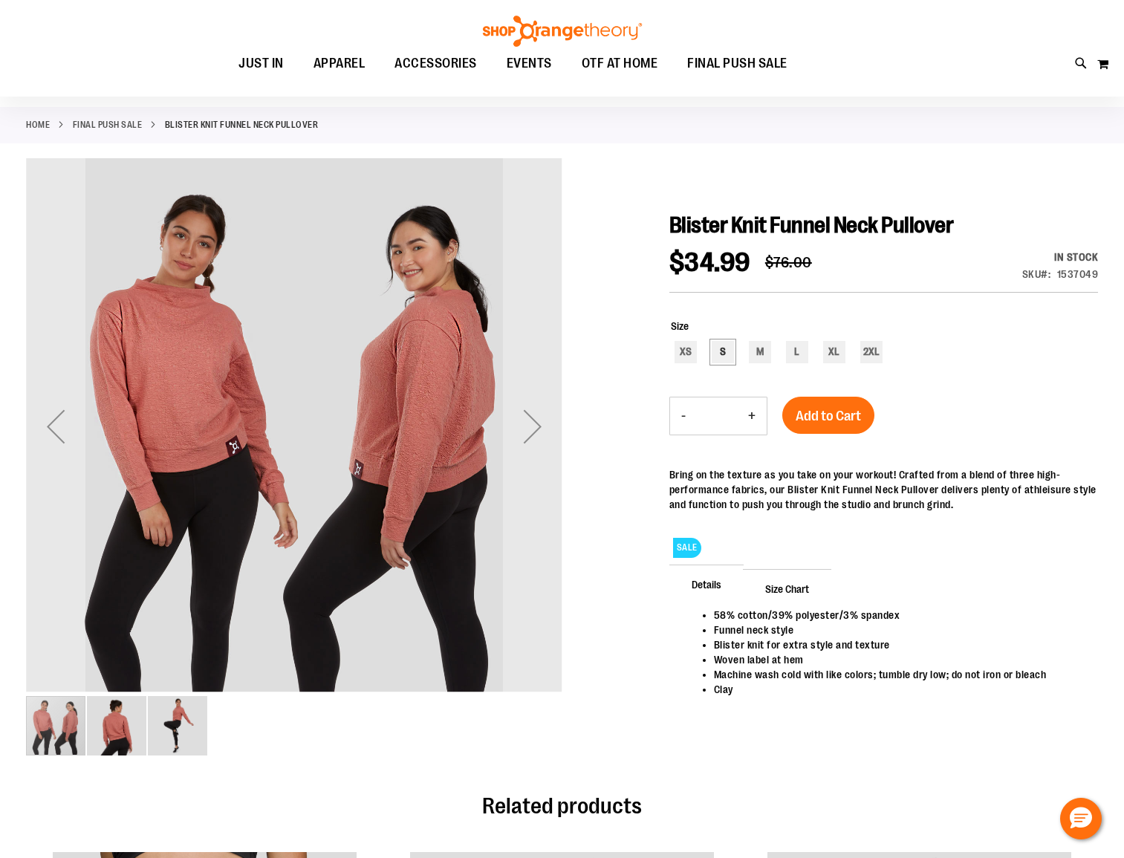
type input "**********"
click at [718, 348] on div "S" at bounding box center [723, 352] width 22 height 22
type input "***"
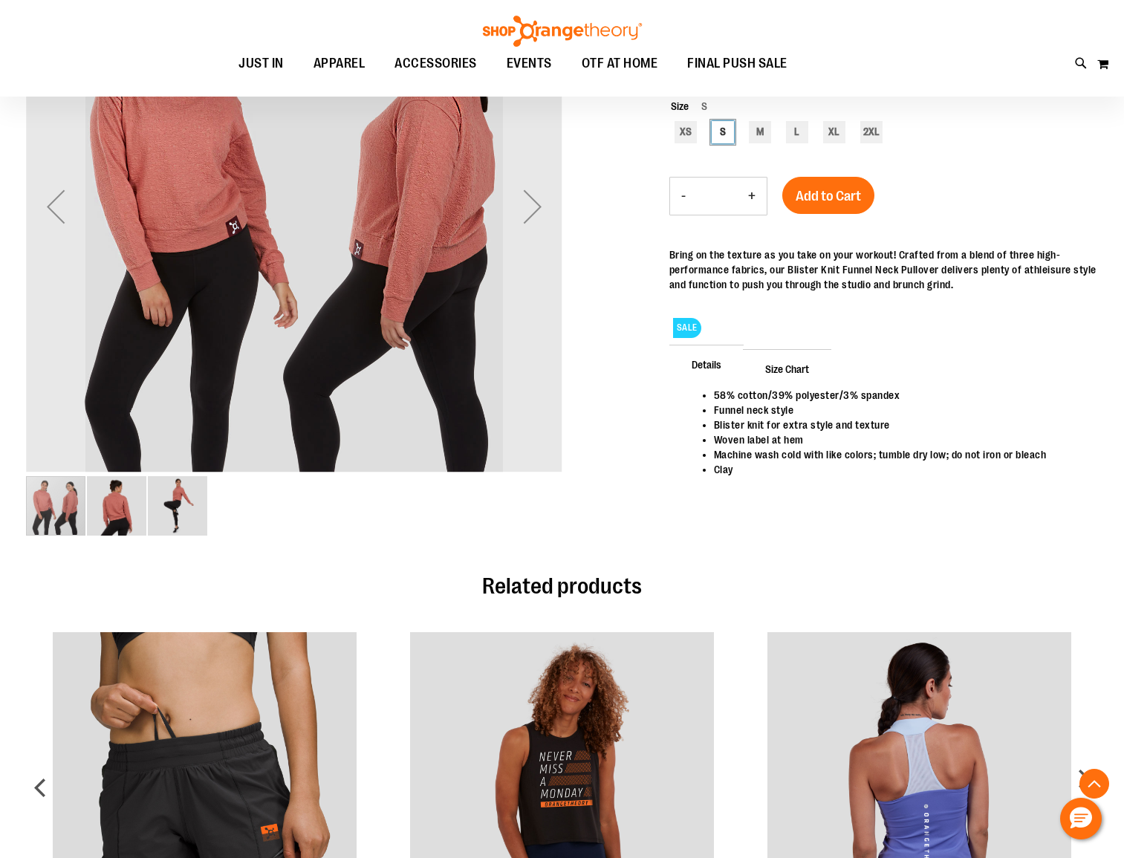
scroll to position [0, 0]
